Goal: Task Accomplishment & Management: Complete application form

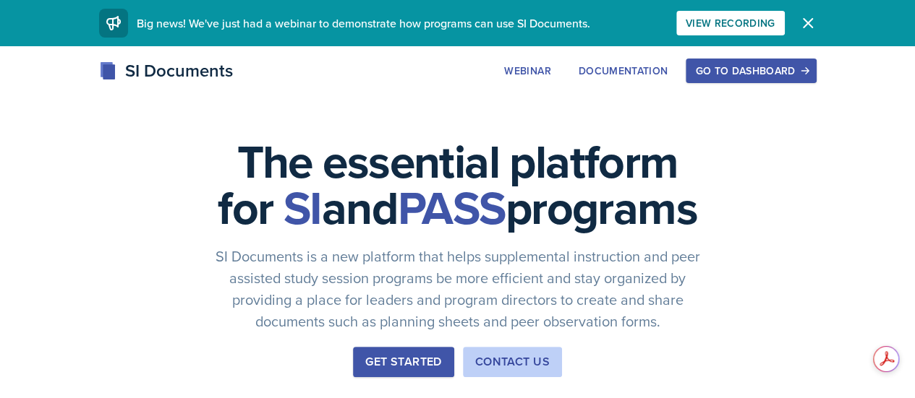
click at [806, 71] on div "Go to Dashboard" at bounding box center [750, 71] width 111 height 12
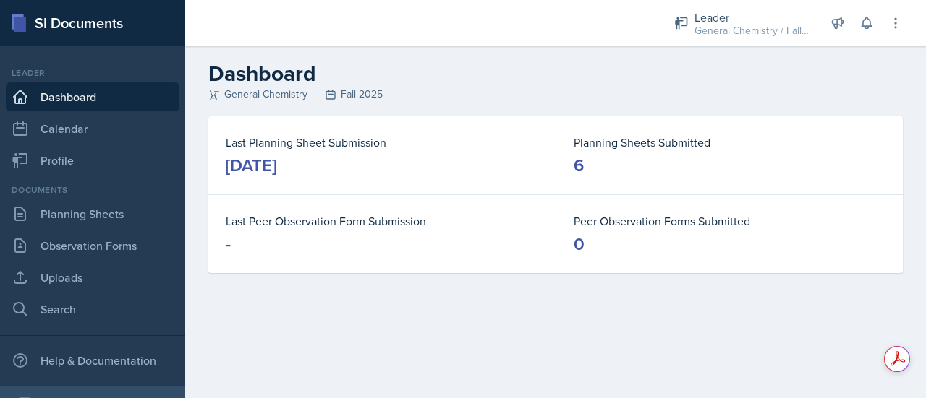
click at [235, 90] on div "General Chemistry Fall 2025" at bounding box center [555, 94] width 694 height 15
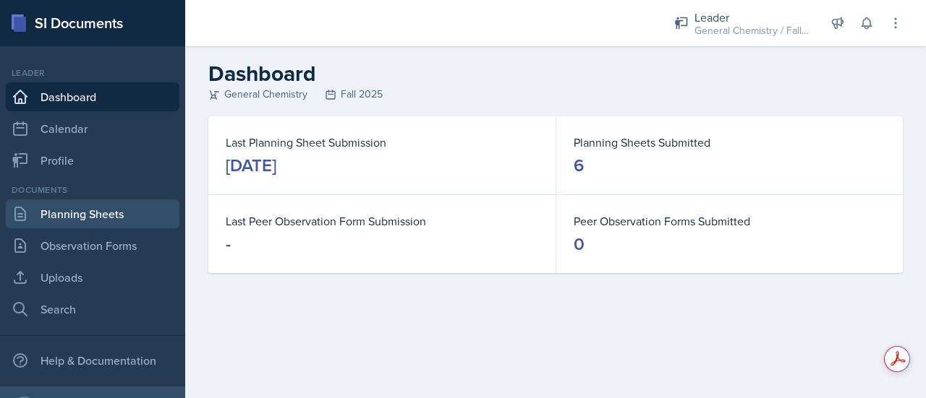
click at [83, 217] on link "Planning Sheets" at bounding box center [93, 214] width 174 height 29
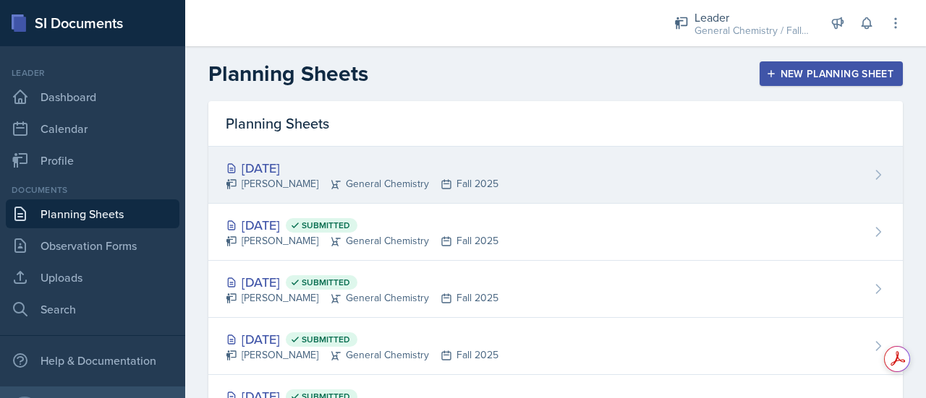
click at [343, 161] on div "[DATE]" at bounding box center [362, 168] width 273 height 20
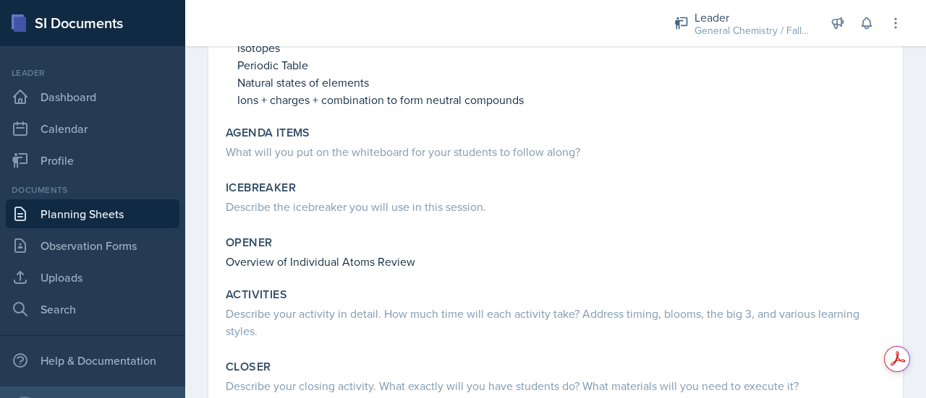
scroll to position [255, 0]
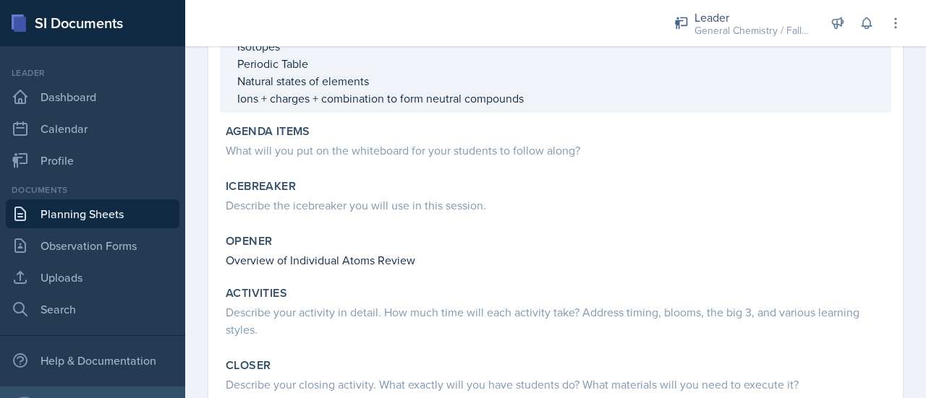
click at [295, 69] on p "Periodic Table" at bounding box center [561, 63] width 648 height 17
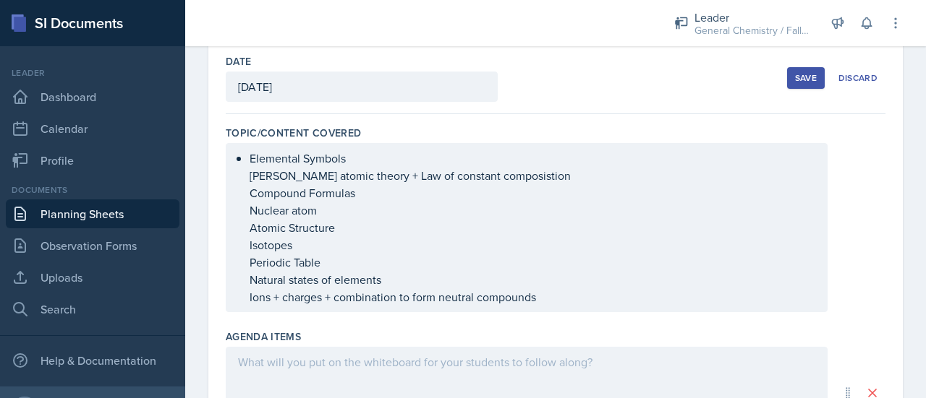
scroll to position [69, 0]
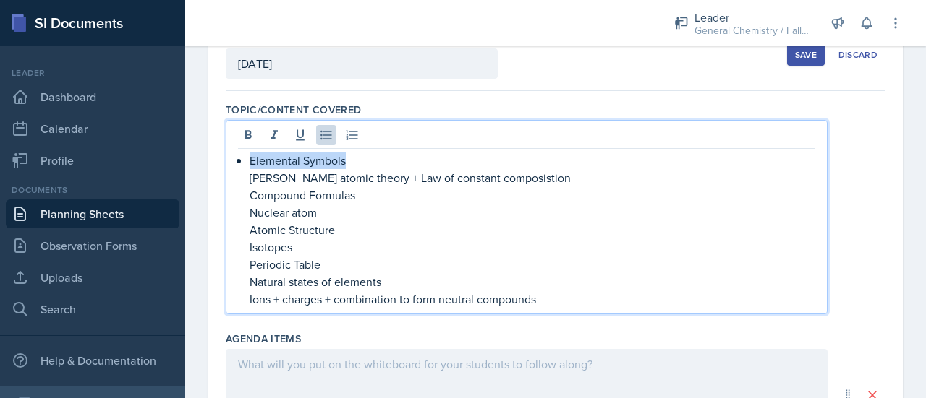
drag, startPoint x: 348, startPoint y: 163, endPoint x: 217, endPoint y: 164, distance: 130.9
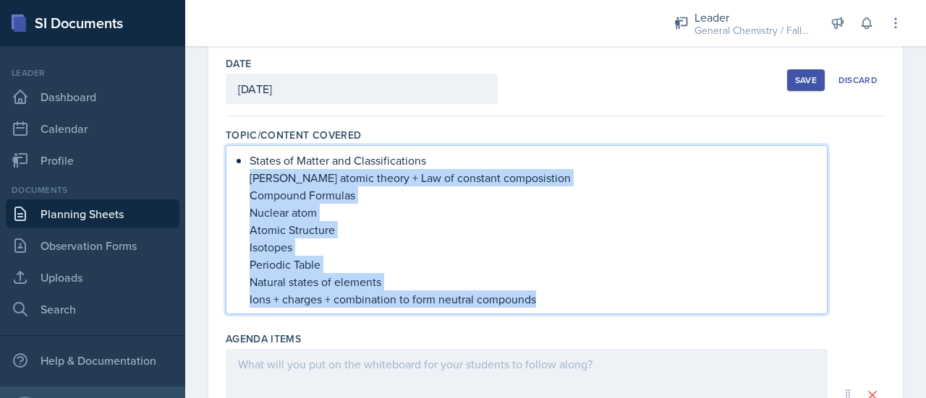
drag, startPoint x: 550, startPoint y: 303, endPoint x: 211, endPoint y: 176, distance: 361.3
drag, startPoint x: 572, startPoint y: 301, endPoint x: 249, endPoint y: 179, distance: 345.5
click at [249, 179] on div "States of Matter and Classifications Daltons atomic theory + Law of constant co…" at bounding box center [526, 230] width 577 height 156
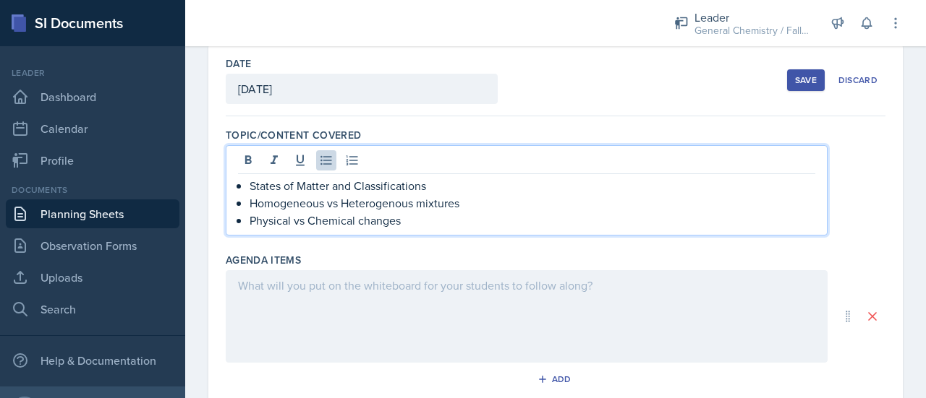
scroll to position [94, 0]
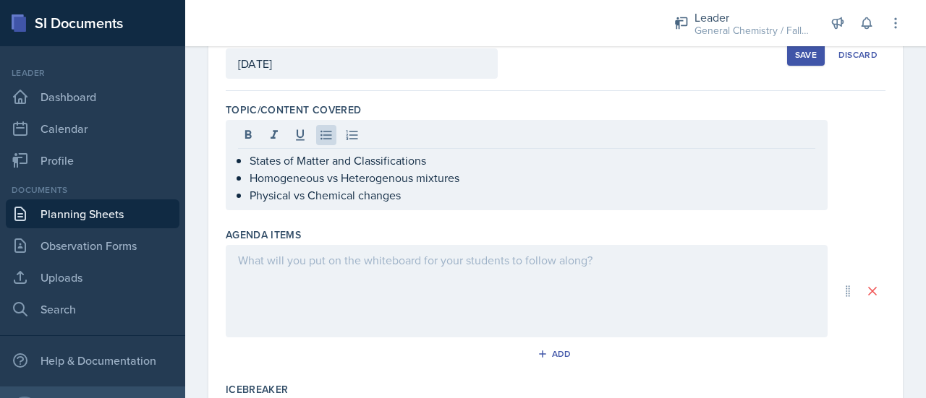
click at [370, 311] on div at bounding box center [527, 291] width 602 height 93
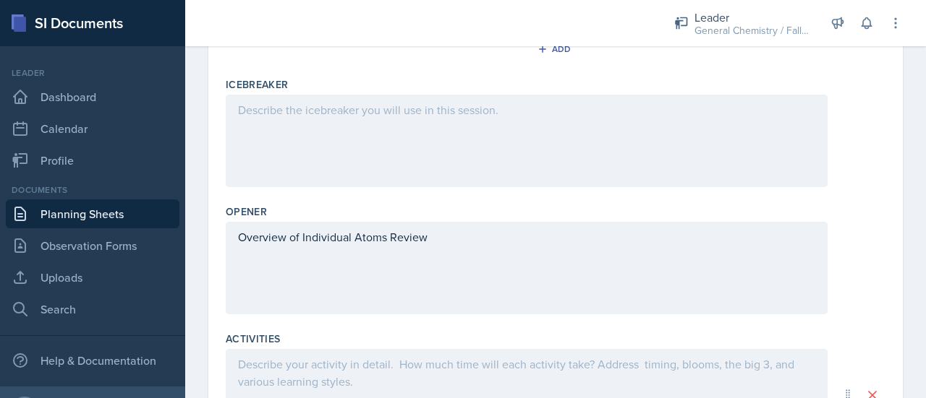
click at [386, 116] on div at bounding box center [527, 141] width 602 height 93
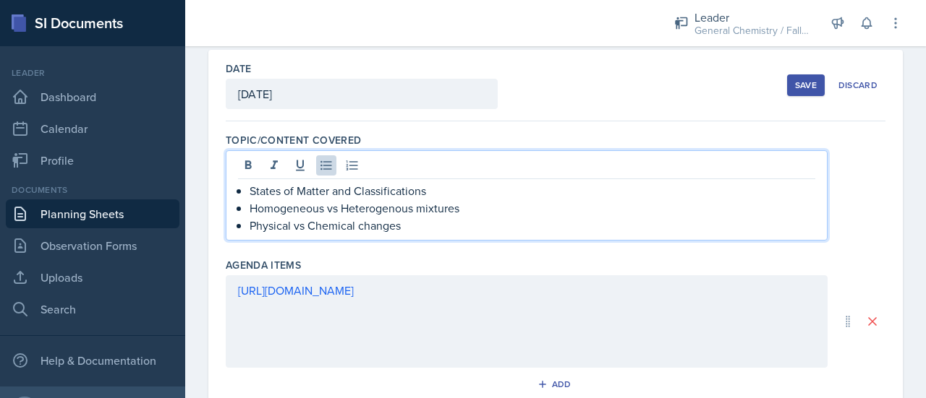
scroll to position [88, 0]
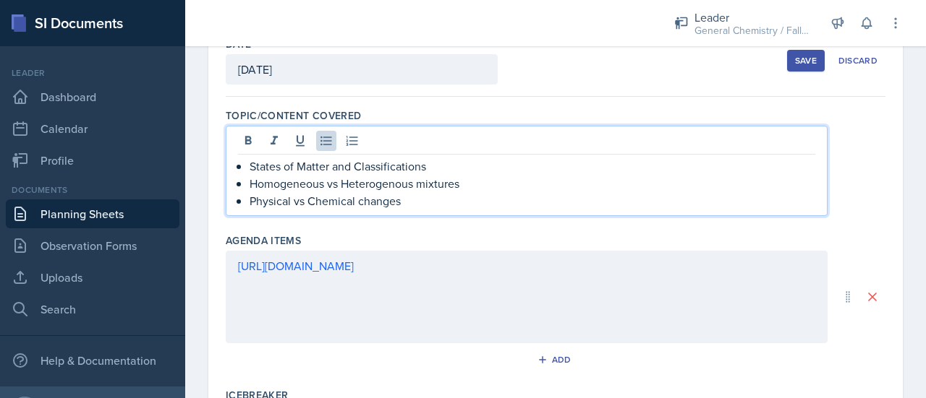
click at [449, 167] on p "States of Matter and Classifications" at bounding box center [531, 166] width 565 height 17
click at [463, 205] on p "Physical vs Chemical changes" at bounding box center [531, 200] width 565 height 17
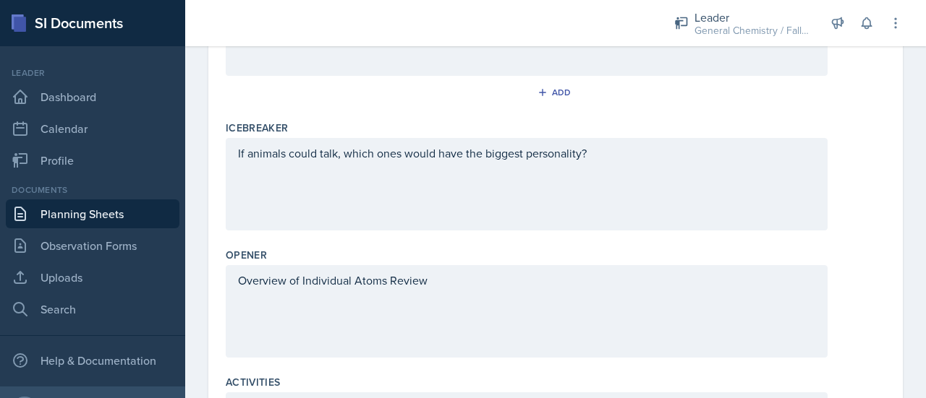
scroll to position [438, 0]
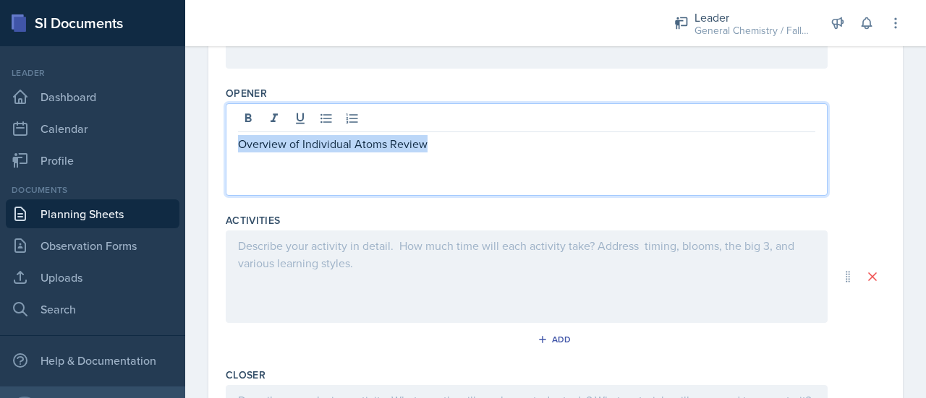
drag, startPoint x: 454, startPoint y: 143, endPoint x: 226, endPoint y: 142, distance: 228.5
click at [226, 142] on div "Overview of Individual Atoms Review" at bounding box center [527, 149] width 602 height 93
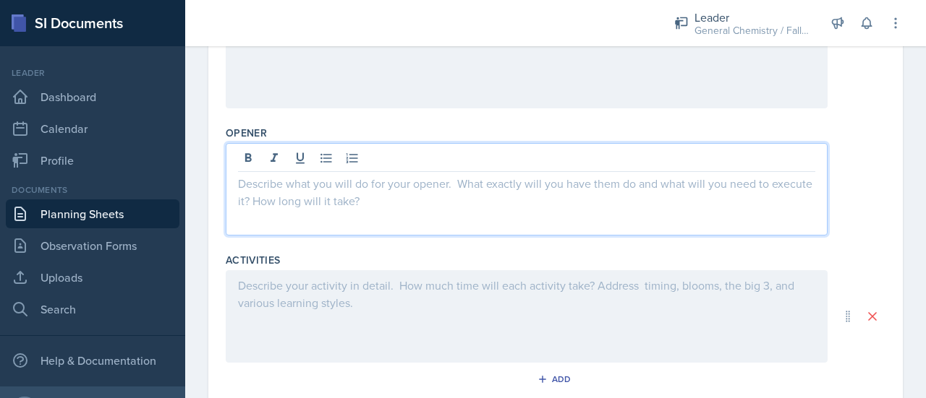
scroll to position [470, 0]
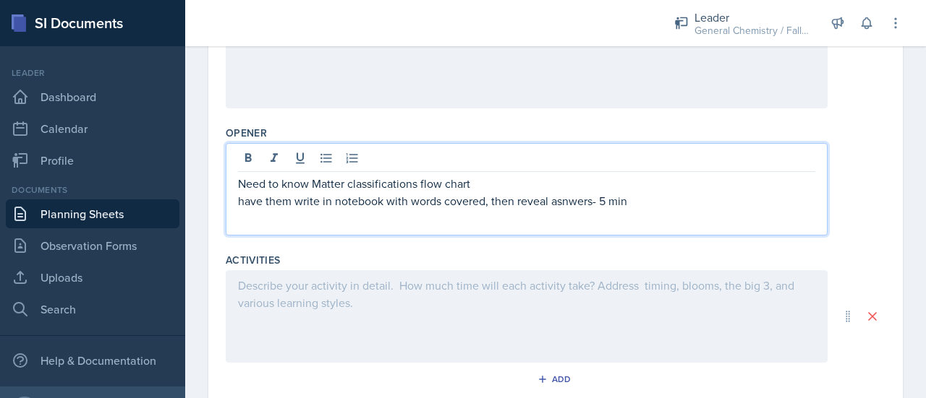
click at [467, 183] on p "Need to know Matter classifications flow chart" at bounding box center [526, 183] width 577 height 17
click at [435, 289] on div at bounding box center [527, 316] width 602 height 93
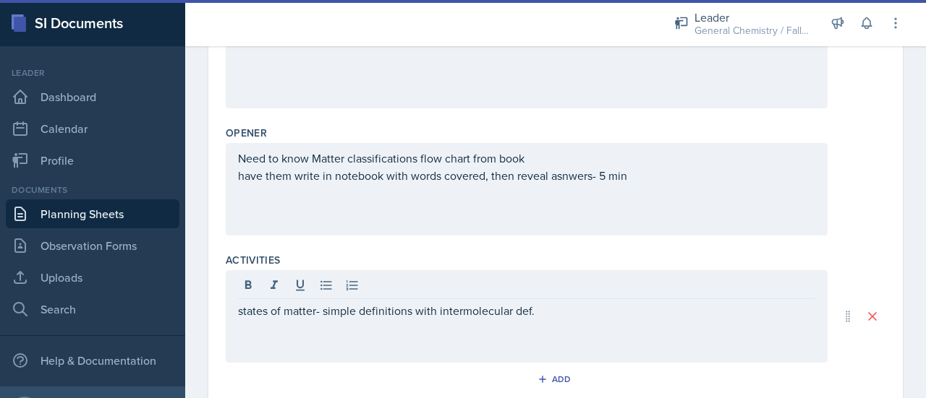
click at [662, 317] on div "states of matter- simple definitions with intermolecular def." at bounding box center [527, 316] width 602 height 93
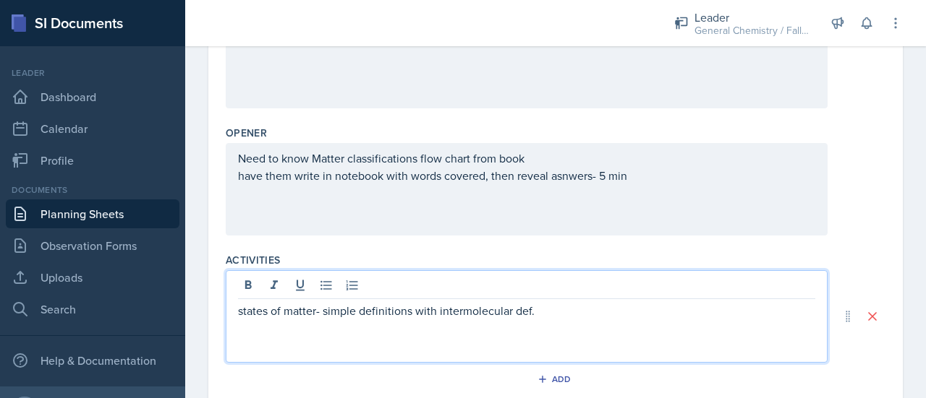
click at [560, 309] on p "states of matter- simple definitions with intermolecular def." at bounding box center [526, 310] width 577 height 17
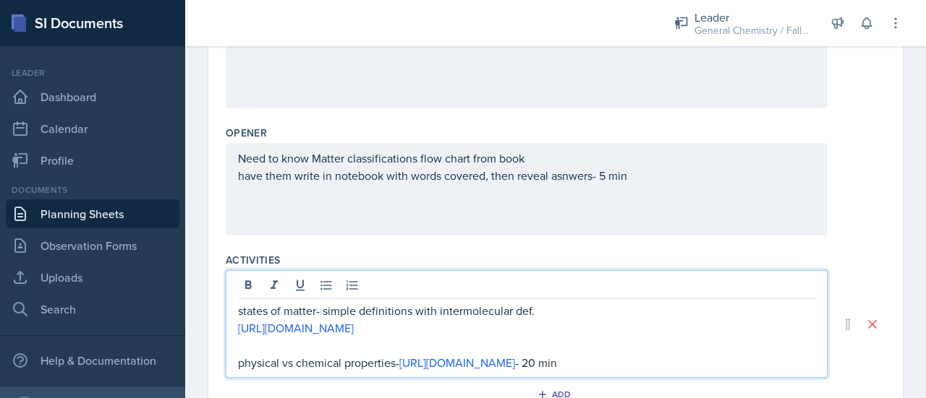
click at [490, 333] on p "[URL][DOMAIN_NAME]" at bounding box center [526, 328] width 577 height 17
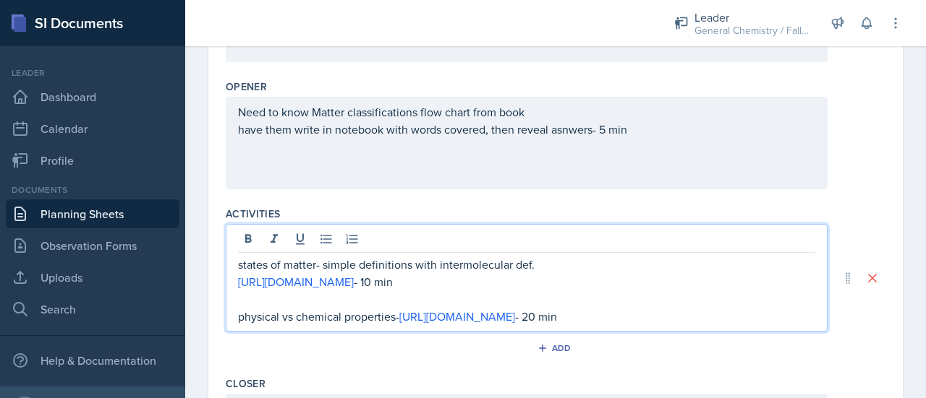
scroll to position [629, 0]
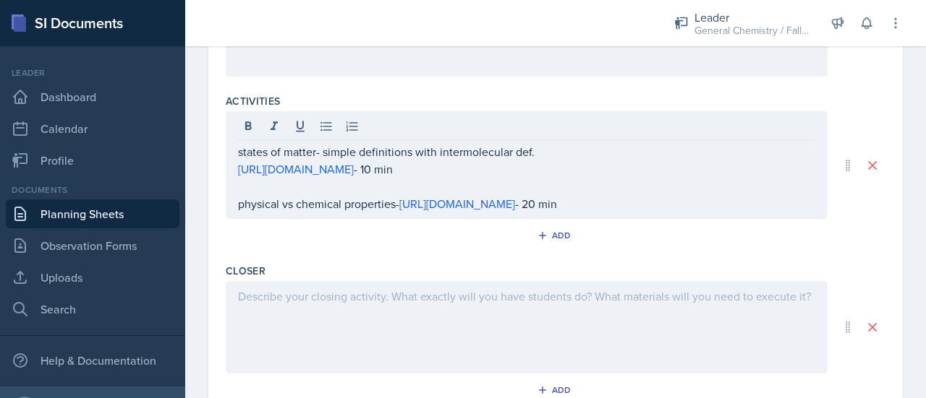
click at [382, 320] on div at bounding box center [527, 327] width 602 height 93
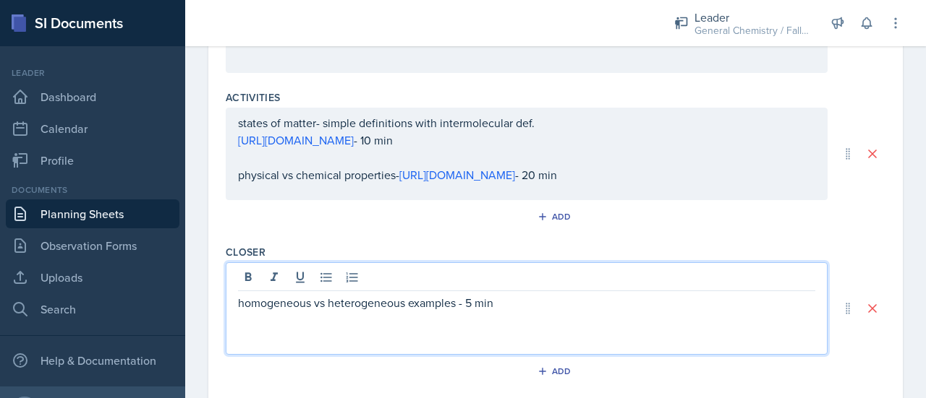
scroll to position [658, 0]
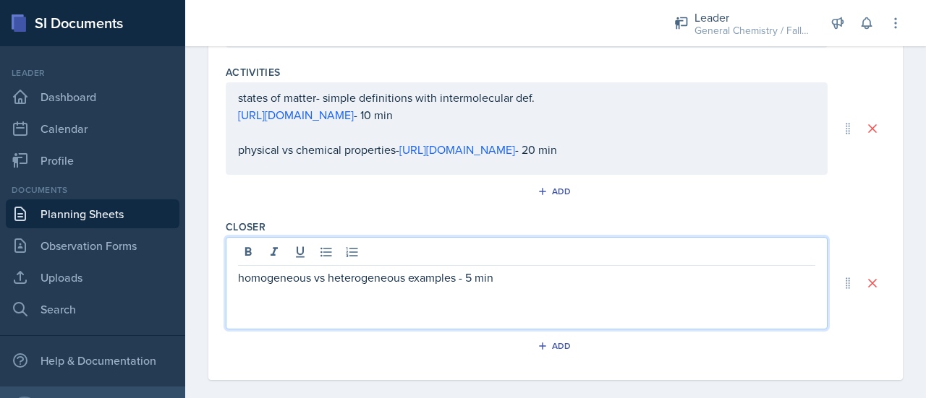
click at [495, 124] on p "[URL][DOMAIN_NAME] - 10 min" at bounding box center [526, 114] width 577 height 17
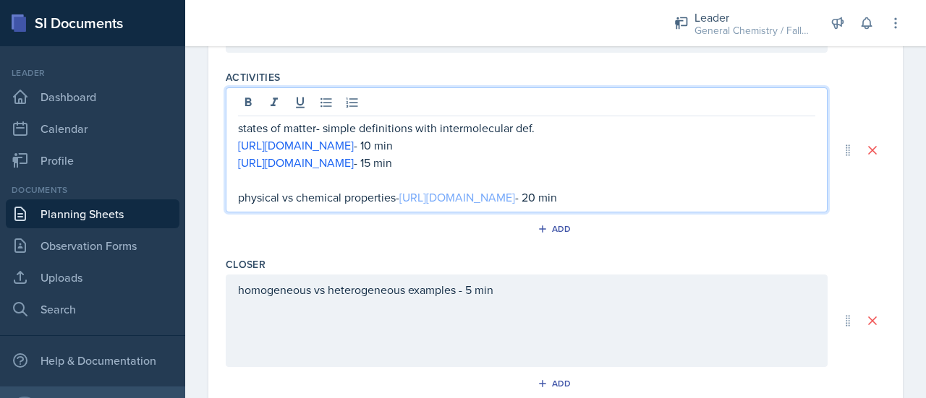
scroll to position [652, 0]
click at [544, 125] on p "states of matter- simple definitions with intermolecular def." at bounding box center [526, 128] width 577 height 17
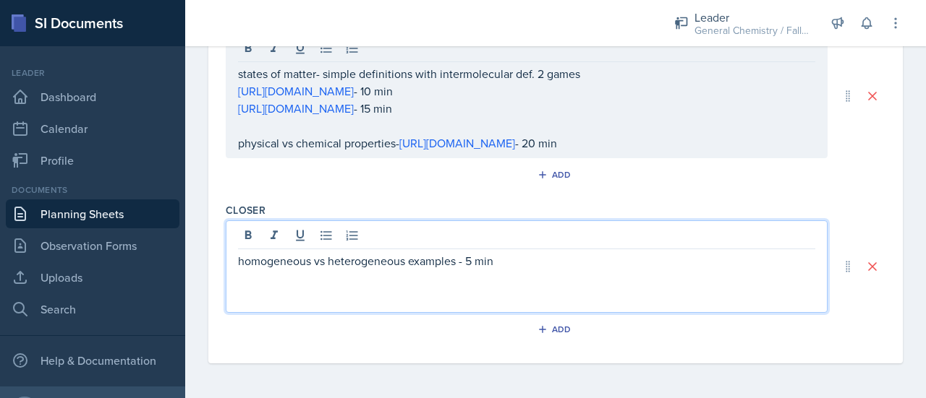
click at [454, 236] on div "homogeneous vs heterogeneous examples - 5 min" at bounding box center [527, 267] width 602 height 93
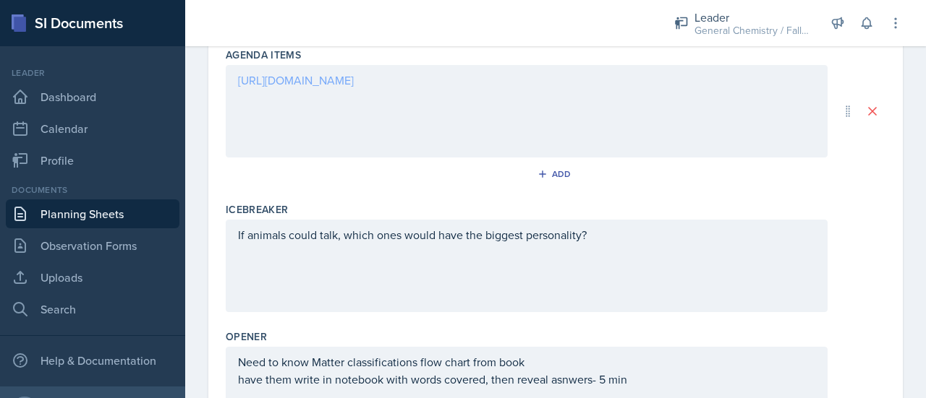
scroll to position [0, 0]
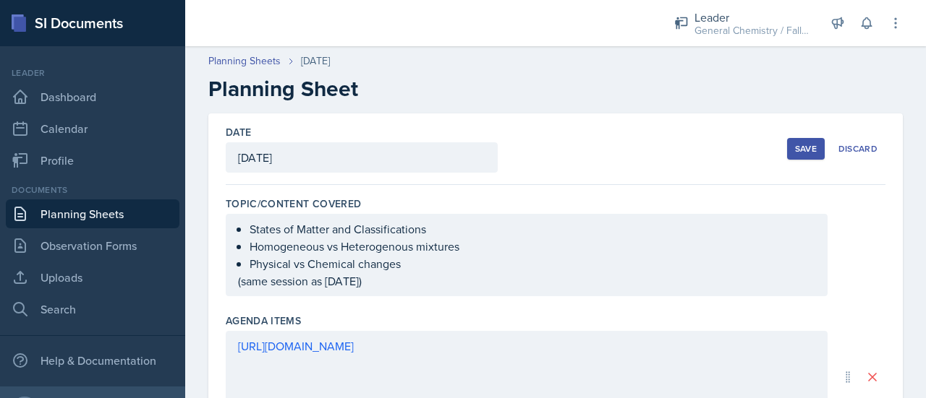
click at [808, 149] on button "Save" at bounding box center [806, 149] width 38 height 22
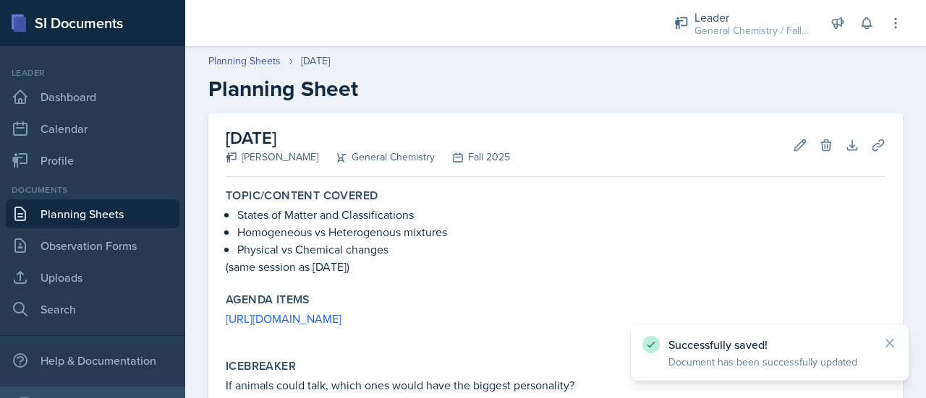
scroll to position [349, 0]
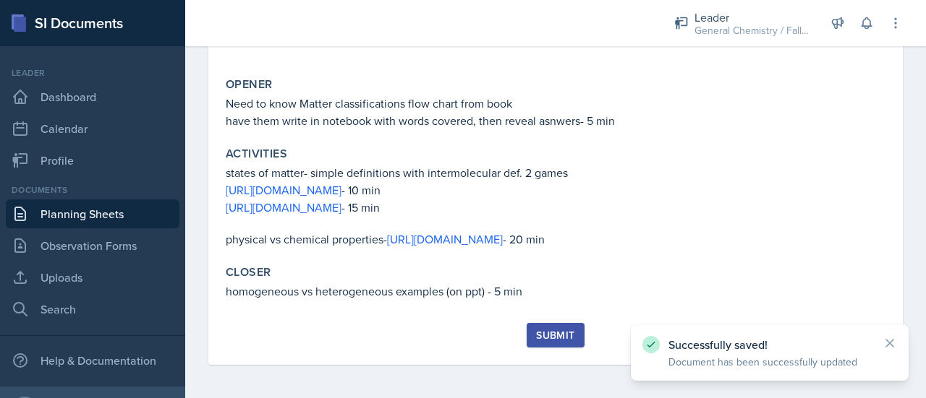
click at [546, 338] on div "Submit" at bounding box center [555, 336] width 38 height 12
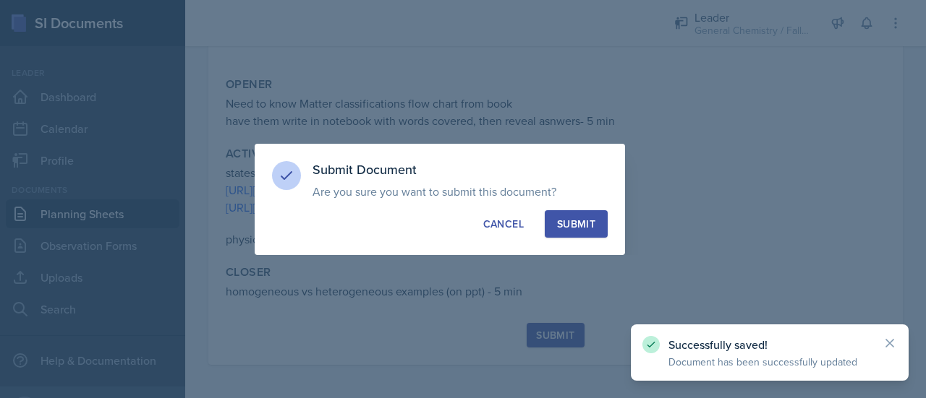
click at [572, 231] on button "Submit" at bounding box center [575, 223] width 63 height 27
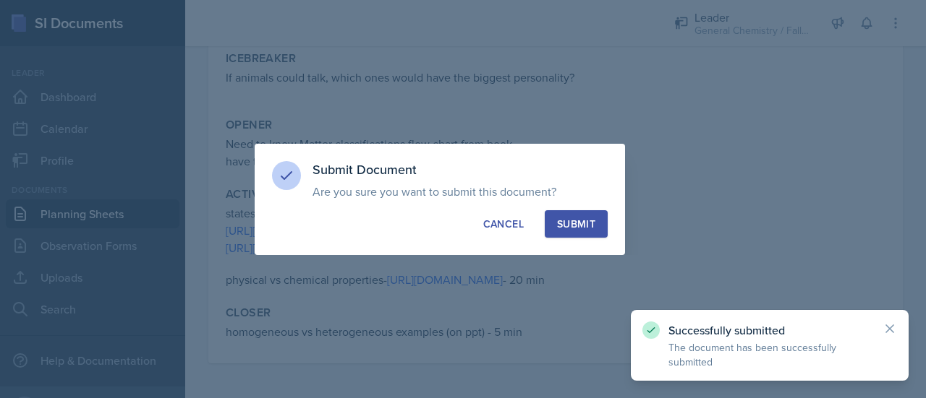
scroll to position [307, 0]
